Goal: Transaction & Acquisition: Purchase product/service

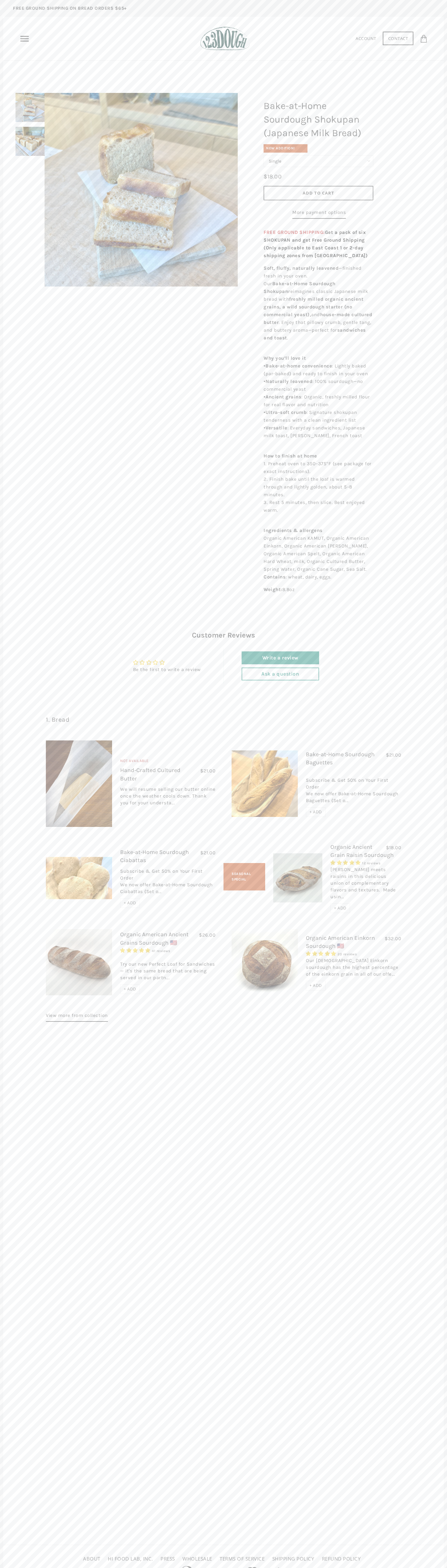
click at [319, 193] on span "Add to Cart" at bounding box center [319, 193] width 32 height 6
click at [119, 19] on header "Home 3 Ingredients Our Bread Subscribe & Save SOURDOUGH NOODLES Shop ALL Bread" at bounding box center [223, 39] width 440 height 44
click at [431, 804] on div "1. Bread Not Available $21.00 Hand-Crafted Cultured Butter No reviews We will r…" at bounding box center [223, 869] width 440 height 339
click at [15, 1567] on html "arrow-left icon arrow-right icon behance icon cart icon chevron-left icon chevr…" at bounding box center [224, 807] width 447 height 1614
click at [2, 433] on div "FREE GROUND SHIPPING ON BREAD ORDERS $65+ Home 3 Ingredients Our Bread Subscrib…" at bounding box center [224, 807] width 447 height 1614
